Goal: Check status

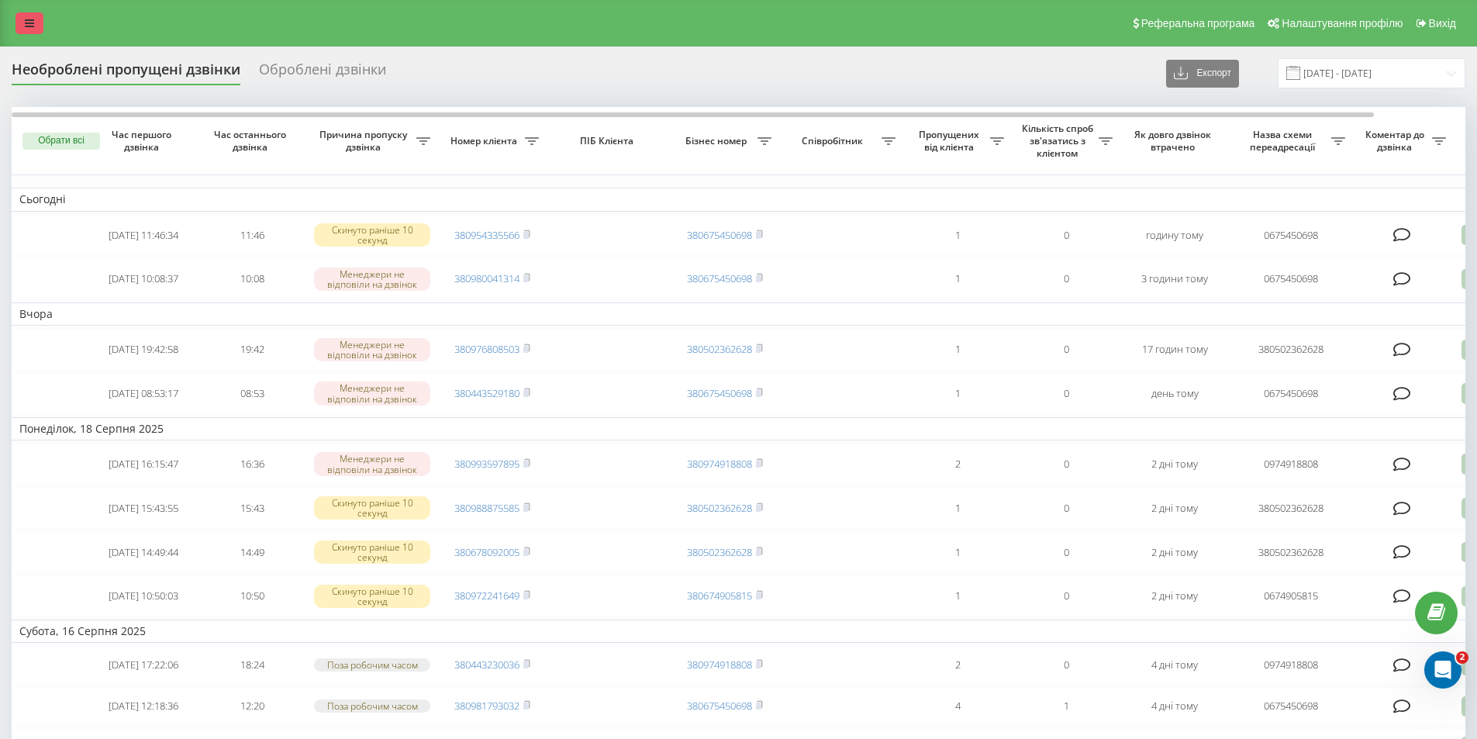
click at [30, 26] on icon at bounding box center [29, 23] width 9 height 11
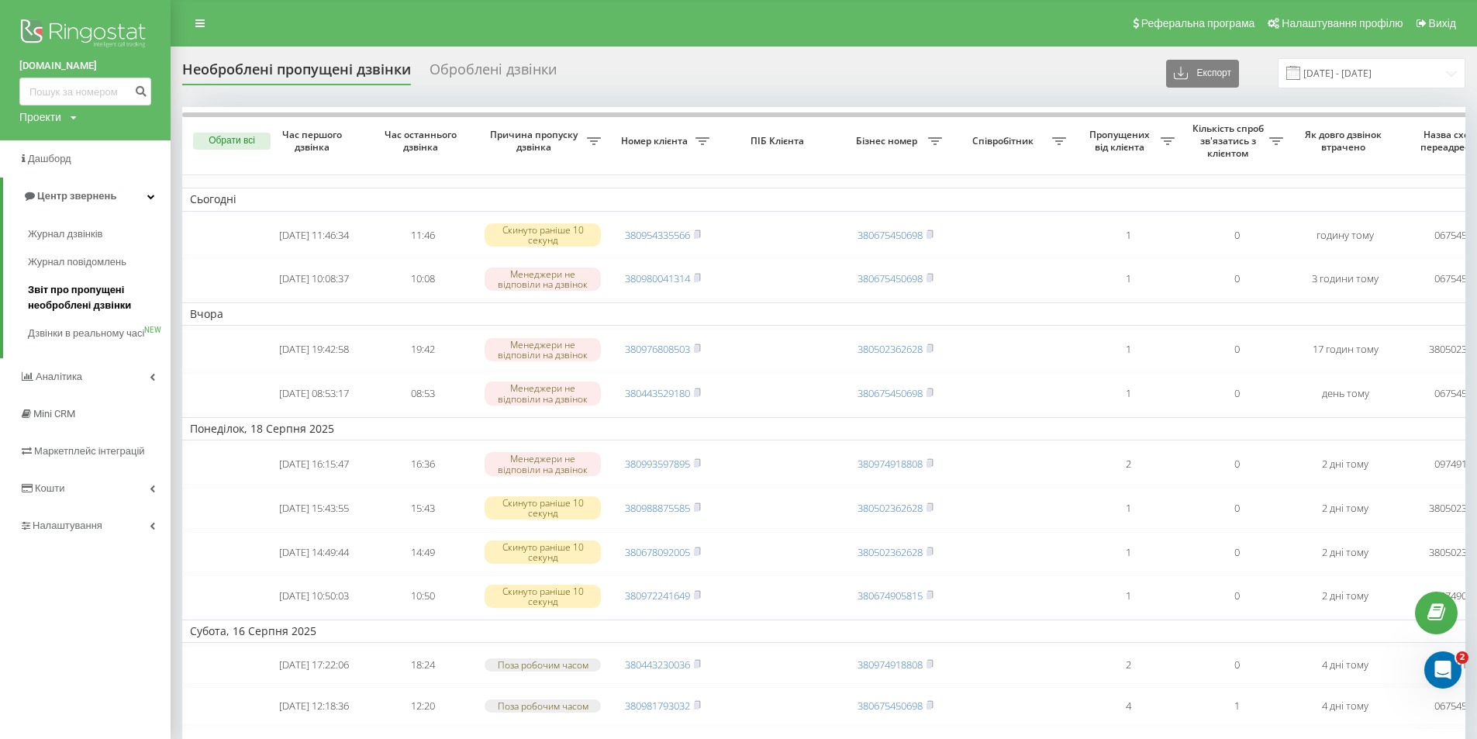
click at [60, 300] on span "Звіт про пропущені необроблені дзвінки" at bounding box center [95, 297] width 135 height 31
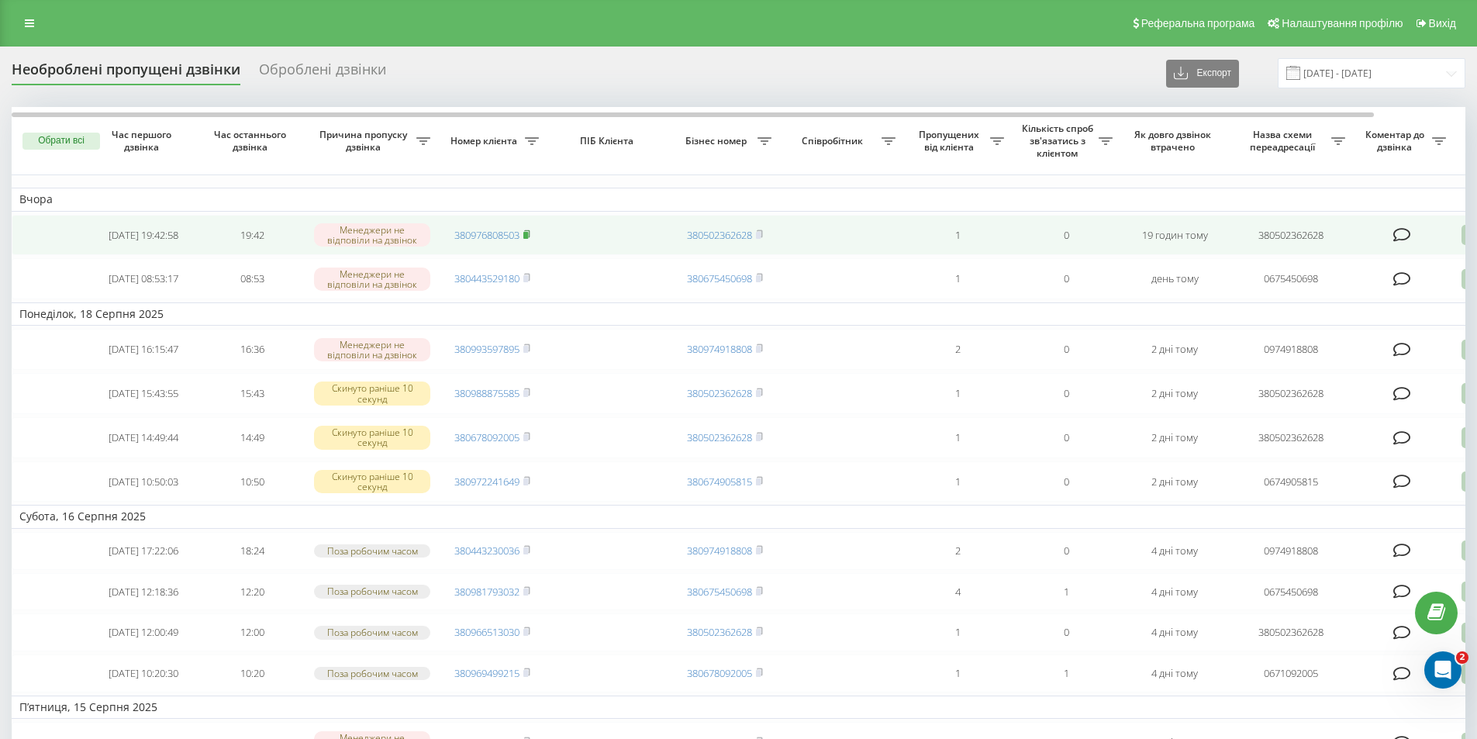
click at [528, 236] on rect at bounding box center [525, 235] width 5 height 7
